Goal: Task Accomplishment & Management: Complete application form

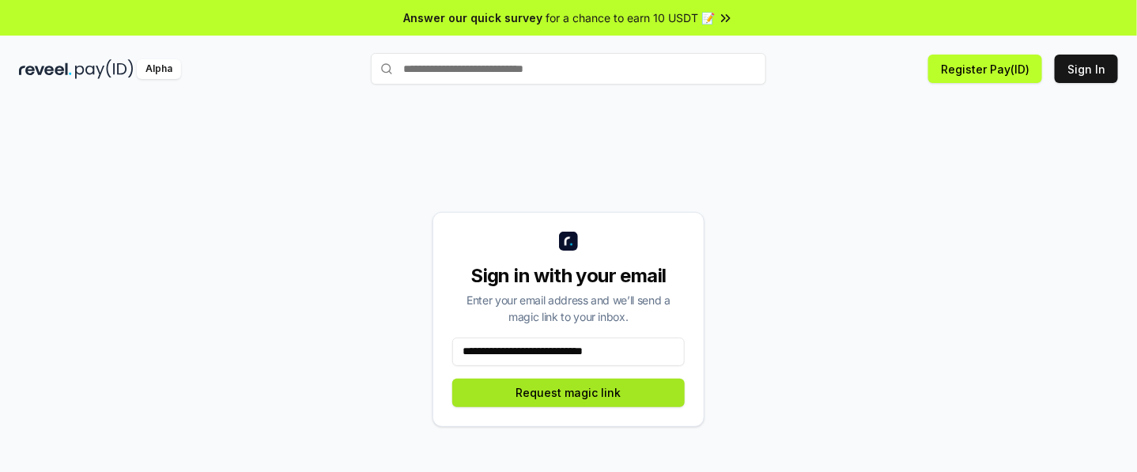
click at [505, 397] on button "Request magic link" at bounding box center [568, 393] width 232 height 28
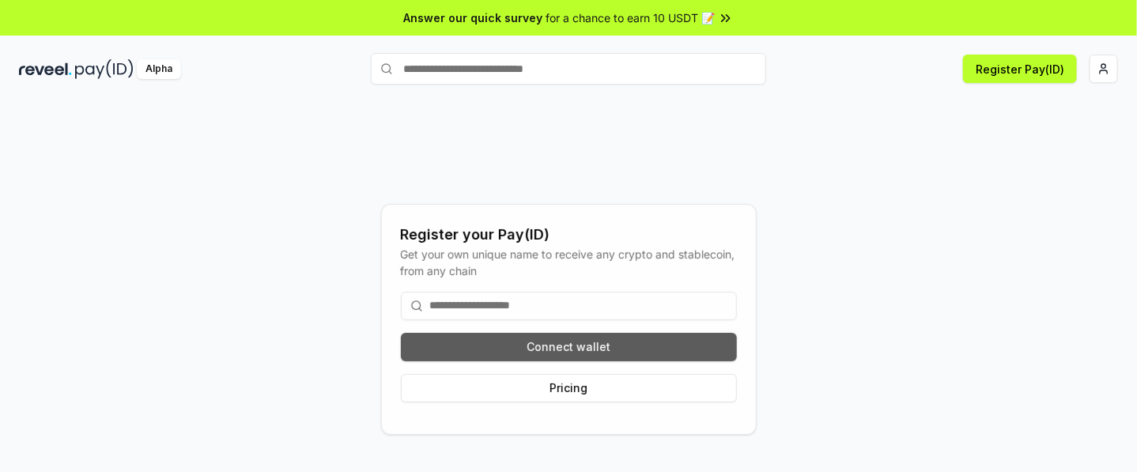
click at [542, 349] on button "Connect wallet" at bounding box center [569, 347] width 336 height 28
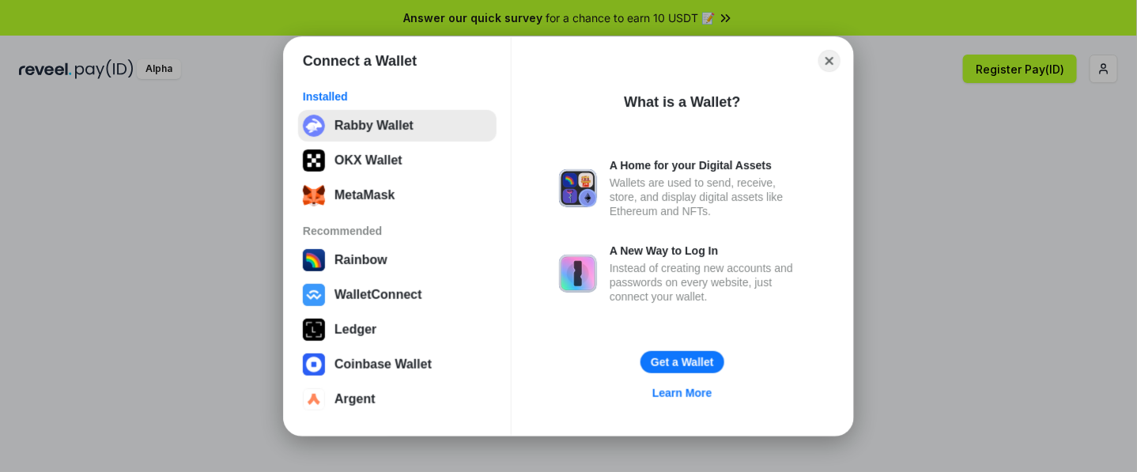
click at [361, 133] on button "Rabby Wallet" at bounding box center [397, 126] width 198 height 32
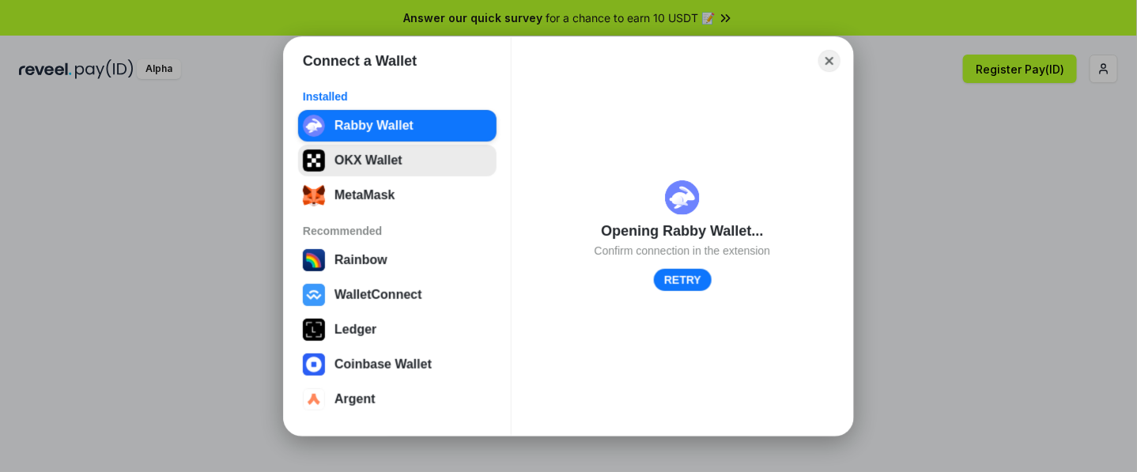
click at [352, 164] on button "OKX Wallet" at bounding box center [397, 161] width 198 height 32
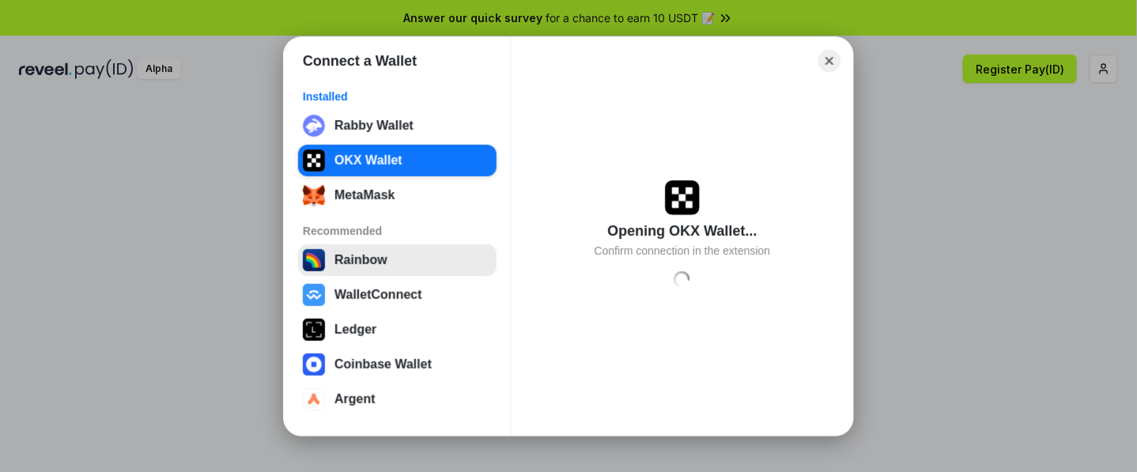
click at [416, 276] on button "Rainbow" at bounding box center [397, 260] width 198 height 32
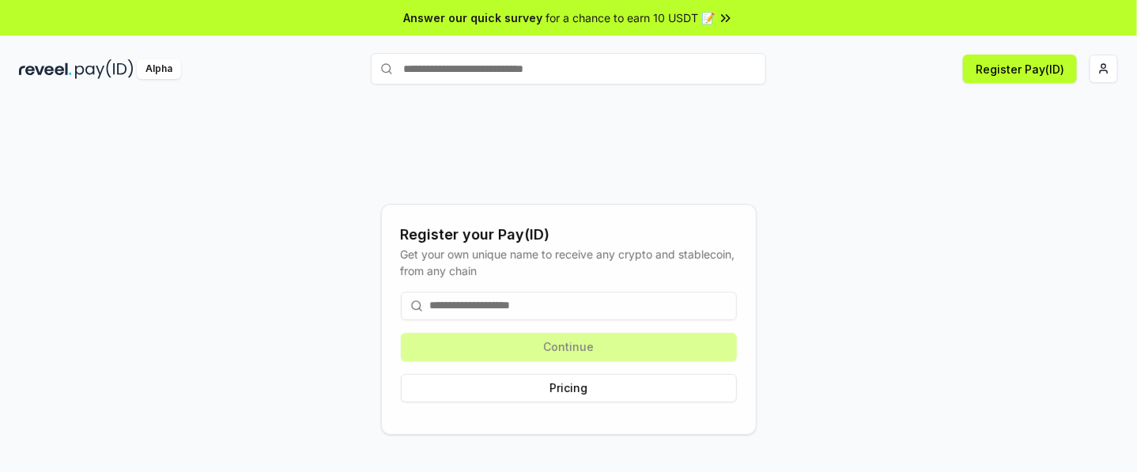
click at [496, 311] on input at bounding box center [569, 306] width 336 height 28
paste input "**********"
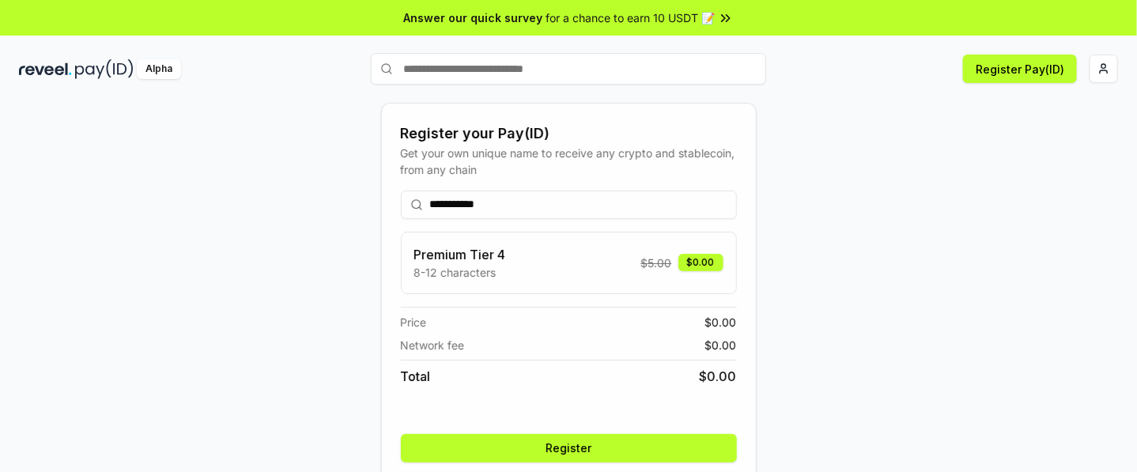
type input "**********"
click at [484, 459] on button "Register" at bounding box center [569, 448] width 336 height 28
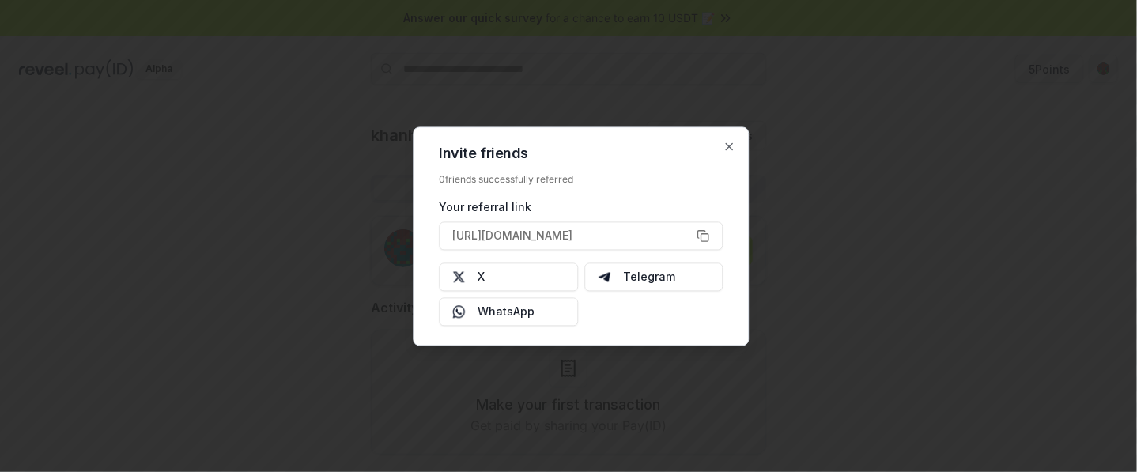
type button "https://reveel.id/refer/khanhlinhfx"
click at [237, 191] on div at bounding box center [568, 236] width 1137 height 472
